Goal: Obtain resource: Download file/media

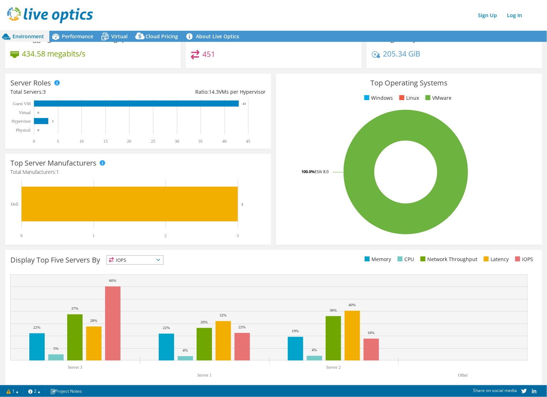
scroll to position [74, 0]
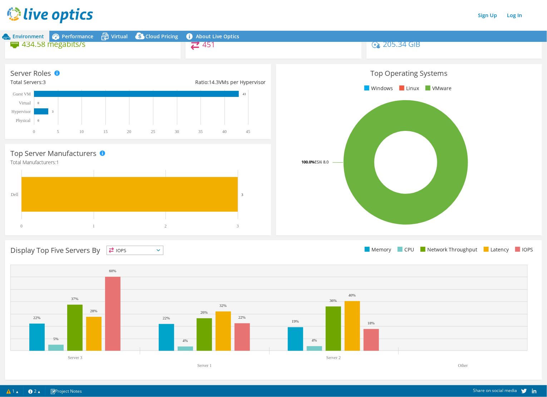
click at [125, 251] on span "IOPS" at bounding box center [135, 250] width 56 height 9
click at [137, 270] on li "Memory" at bounding box center [135, 270] width 56 height 10
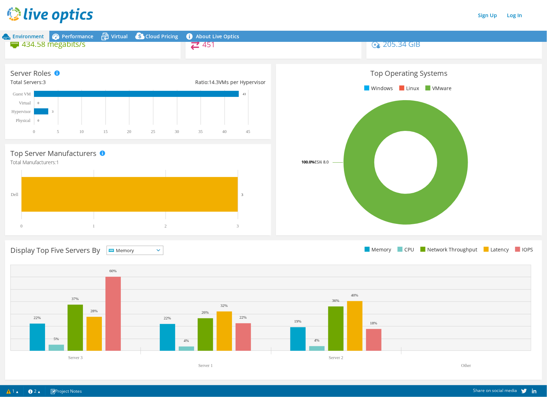
click at [154, 249] on span "Memory" at bounding box center [130, 250] width 47 height 9
click at [136, 287] on li "Network Throughput" at bounding box center [135, 290] width 56 height 10
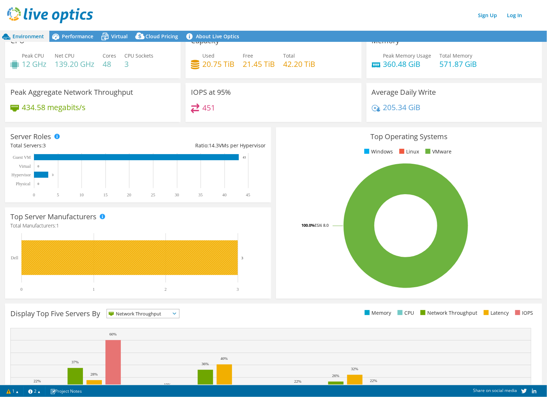
scroll to position [0, 0]
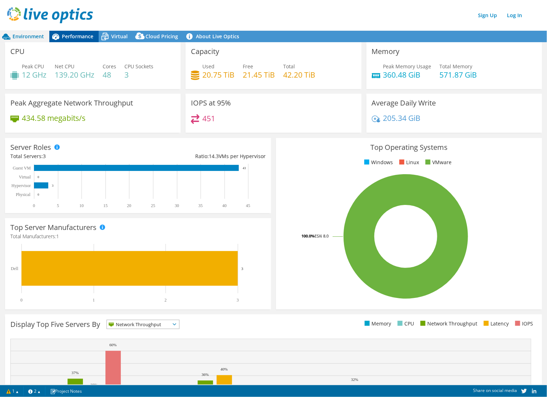
click at [85, 36] on span "Performance" at bounding box center [77, 36] width 31 height 7
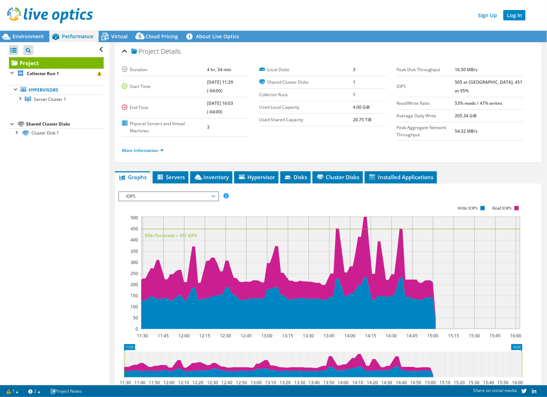
click at [514, 15] on link "Log In" at bounding box center [515, 15] width 22 height 10
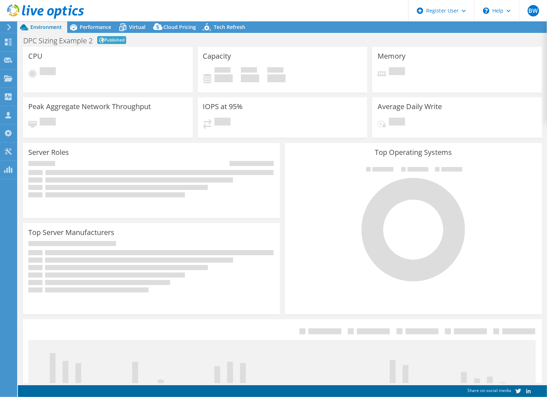
select select "EUFrankfurt"
select select "EUR"
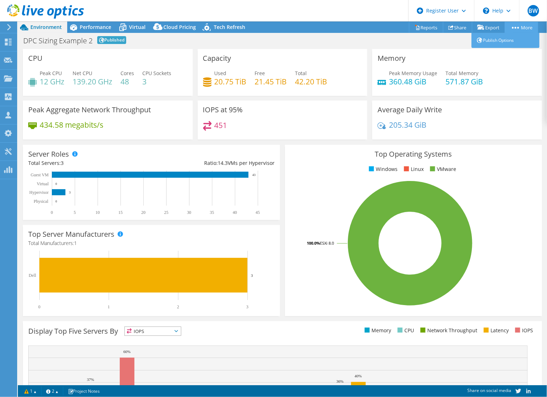
click at [516, 27] on icon at bounding box center [515, 28] width 7 height 2
click at [426, 28] on link "Reports" at bounding box center [426, 27] width 34 height 11
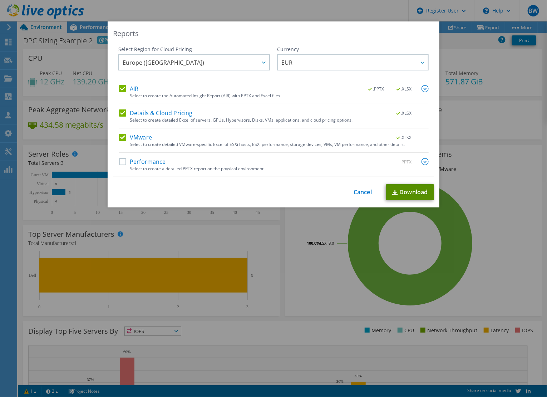
click at [406, 193] on link "Download" at bounding box center [410, 192] width 48 height 16
click at [340, 33] on div "Reports" at bounding box center [273, 34] width 321 height 10
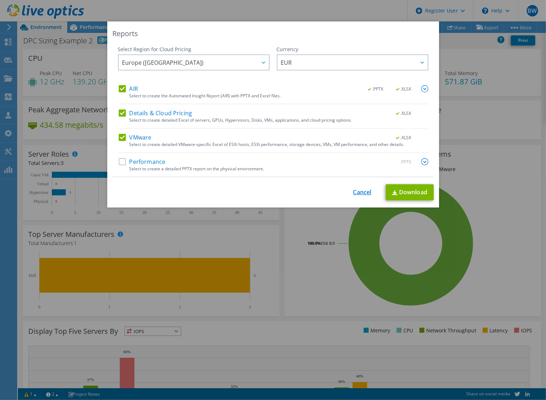
click at [359, 191] on link "Cancel" at bounding box center [362, 192] width 18 height 7
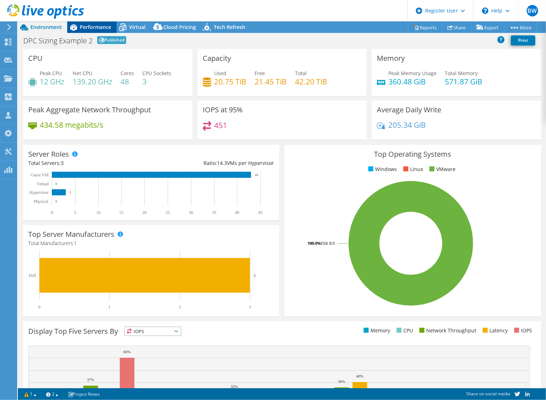
click at [105, 27] on span "Performance" at bounding box center [95, 27] width 31 height 7
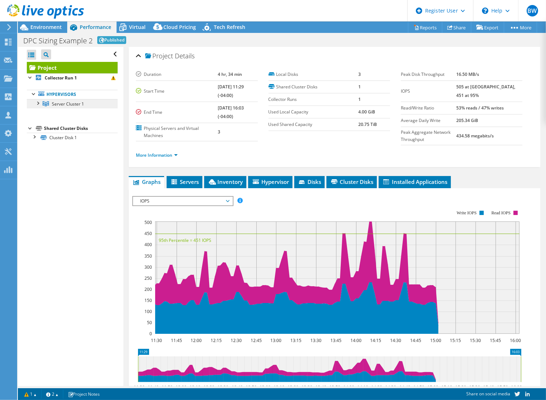
click at [59, 104] on span "Server Cluster 1" at bounding box center [68, 104] width 32 height 6
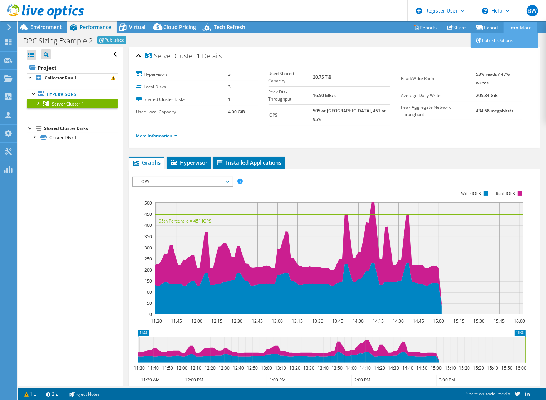
click at [522, 25] on link "More" at bounding box center [520, 27] width 33 height 11
click at [421, 25] on link "Reports" at bounding box center [425, 27] width 34 height 11
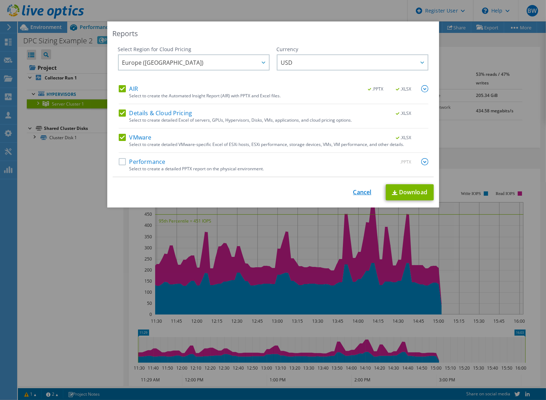
click at [364, 190] on link "Cancel" at bounding box center [362, 192] width 18 height 7
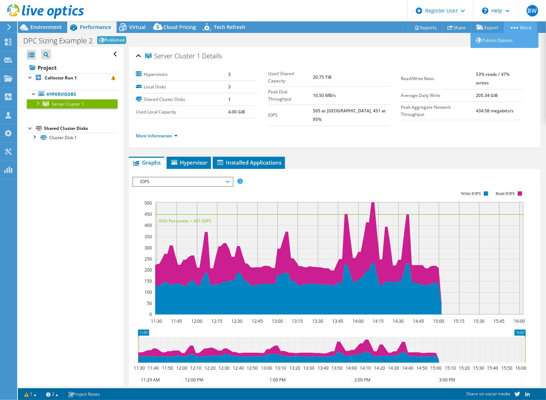
click at [511, 27] on circle at bounding box center [512, 28] width 2 height 2
click at [4, 151] on icon at bounding box center [8, 151] width 9 height 7
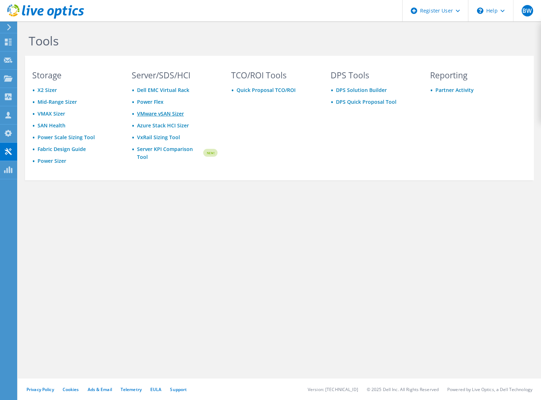
click at [158, 113] on link "VMware vSAN Sizer" at bounding box center [160, 113] width 47 height 7
drag, startPoint x: 22, startPoint y: 41, endPoint x: -21, endPoint y: 50, distance: 44.2
click at [6, 41] on use at bounding box center [8, 42] width 7 height 7
click at [33, 39] on div "Dashboard" at bounding box center [34, 42] width 34 height 18
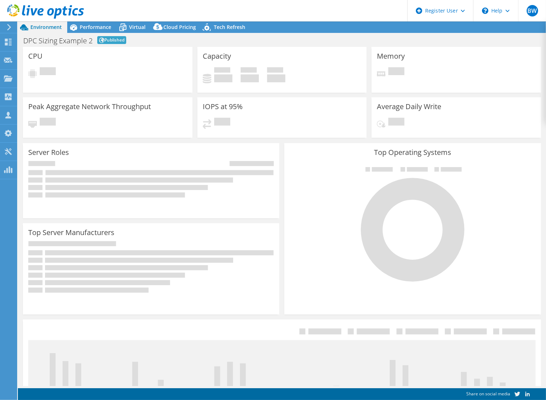
select select "EUFrankfurt"
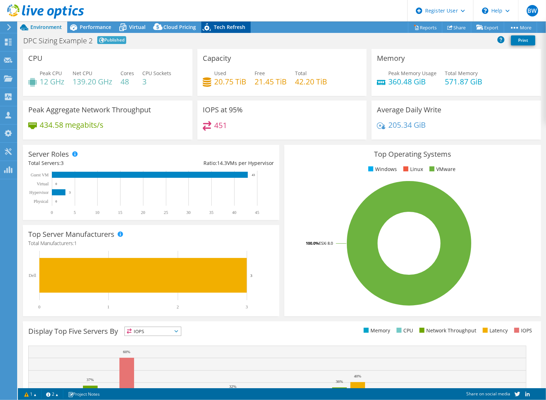
click at [232, 30] on div "Tech Refresh" at bounding box center [225, 26] width 49 height 11
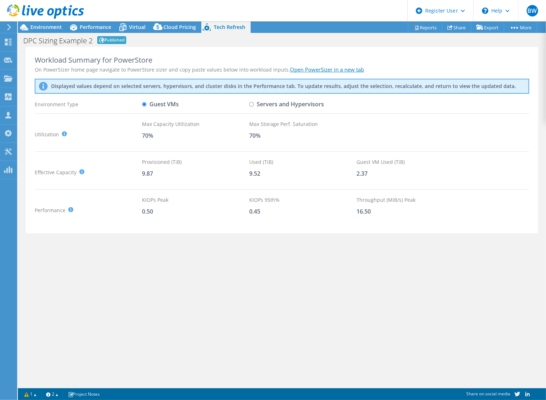
click at [253, 104] on input "Servers and Hypervisors" at bounding box center [251, 104] width 5 height 5
radio input "true"
radio input "false"
